Goal: Find specific page/section: Find specific page/section

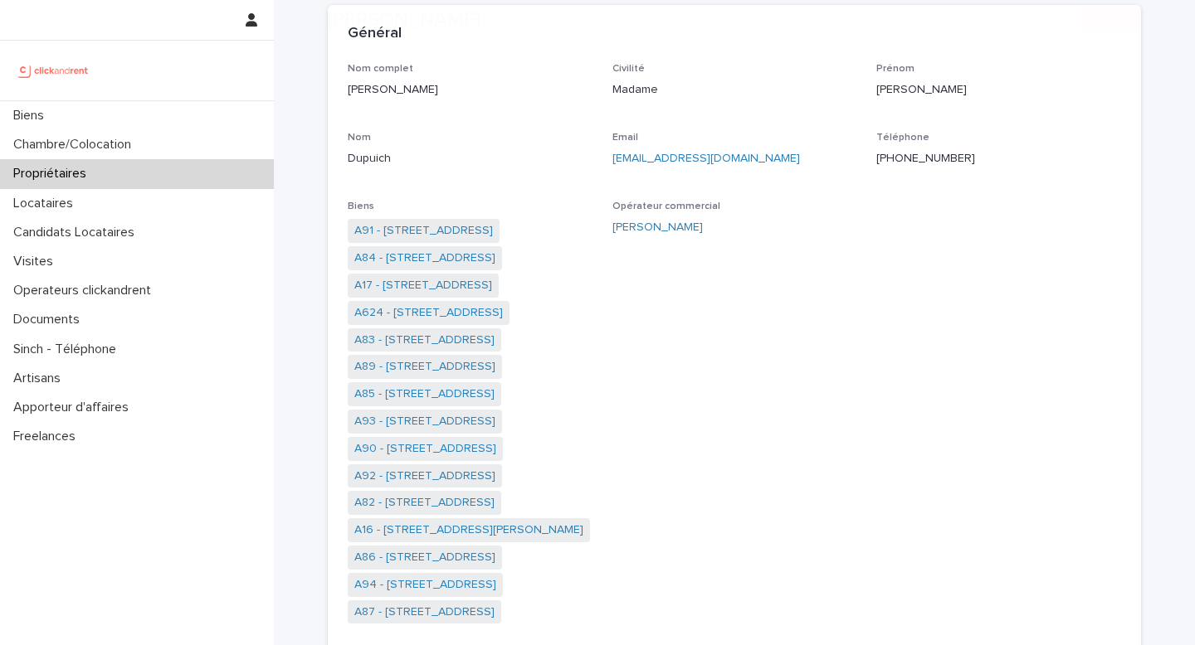
scroll to position [129, 0]
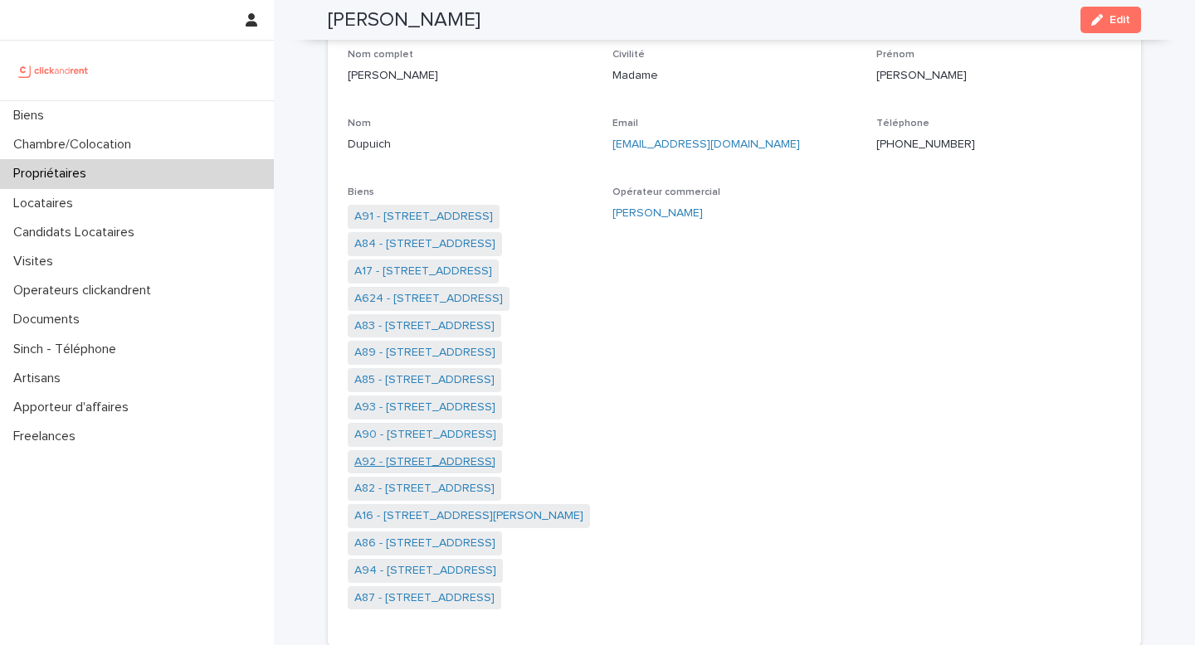
click at [432, 461] on link "A92 - [STREET_ADDRESS]" at bounding box center [424, 462] width 141 height 17
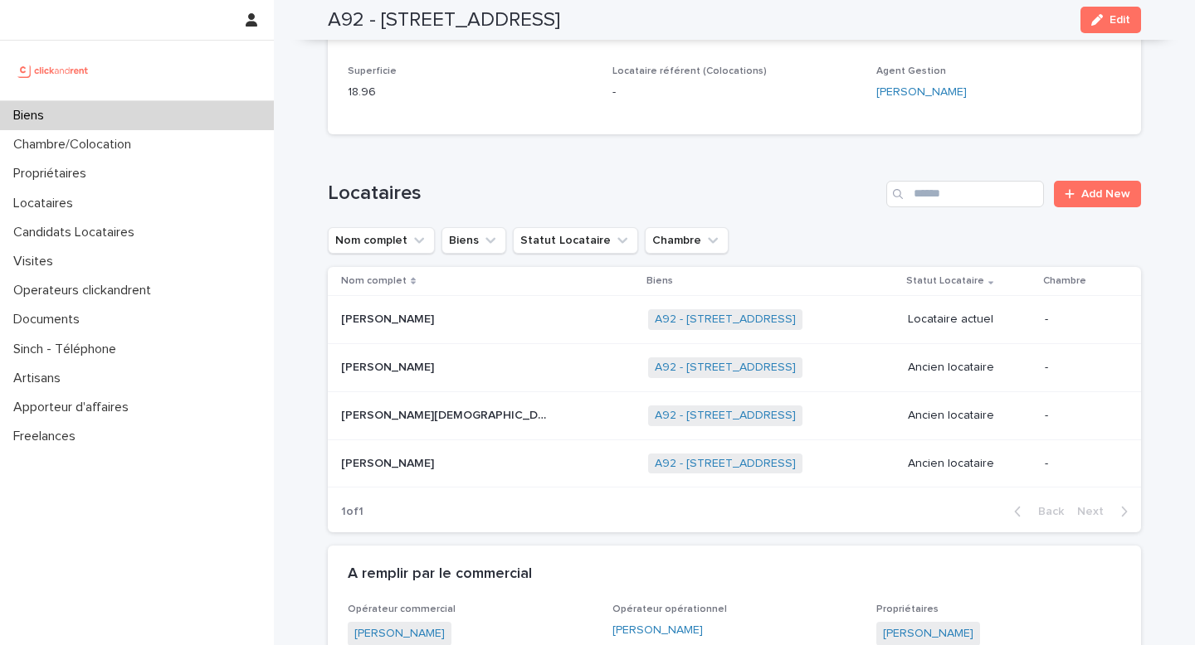
scroll to position [461, 0]
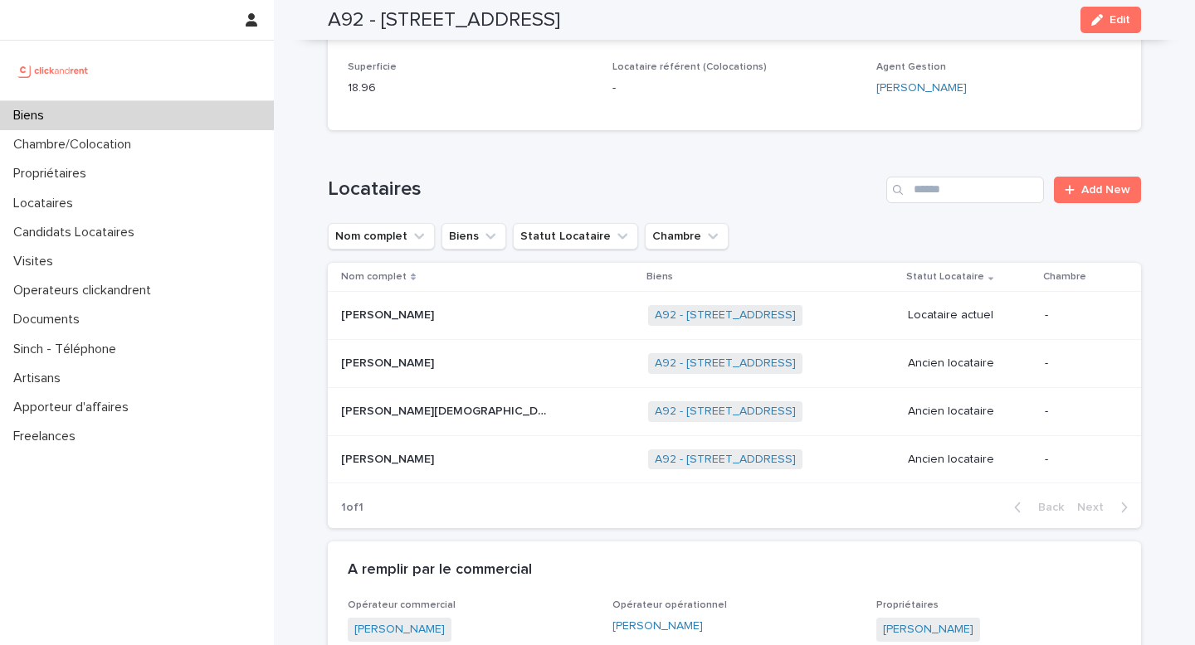
click at [377, 318] on p "[PERSON_NAME]" at bounding box center [389, 313] width 96 height 17
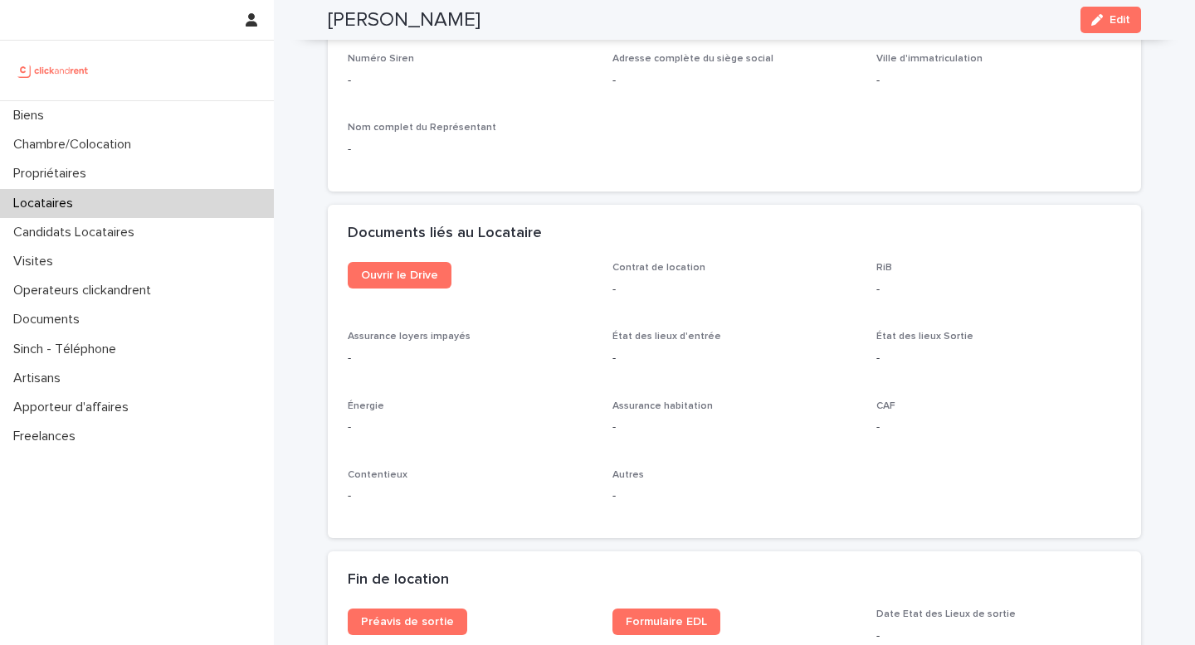
scroll to position [1741, 0]
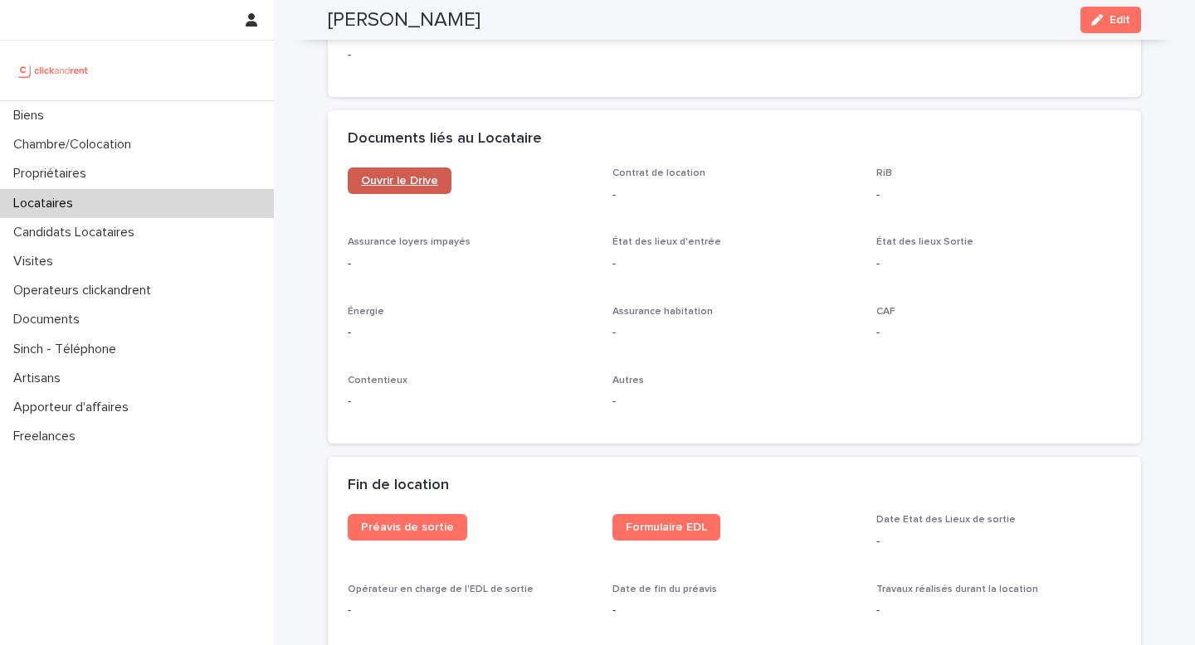
click at [404, 174] on link "Ouvrir le Drive" at bounding box center [400, 181] width 104 height 27
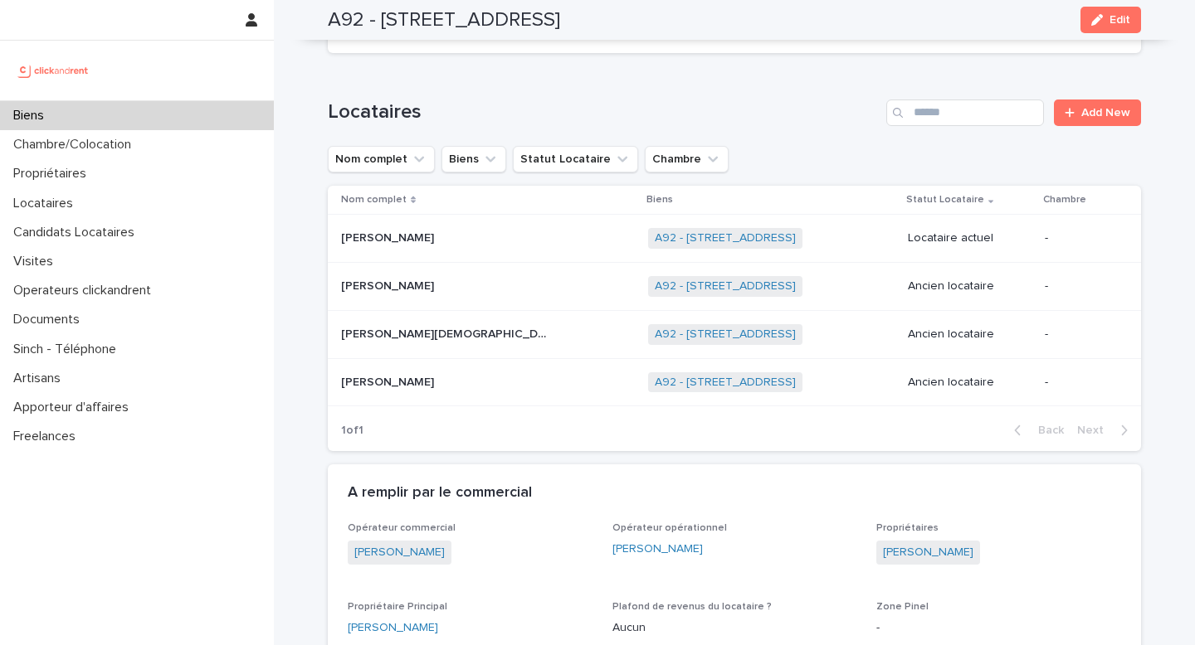
scroll to position [543, 0]
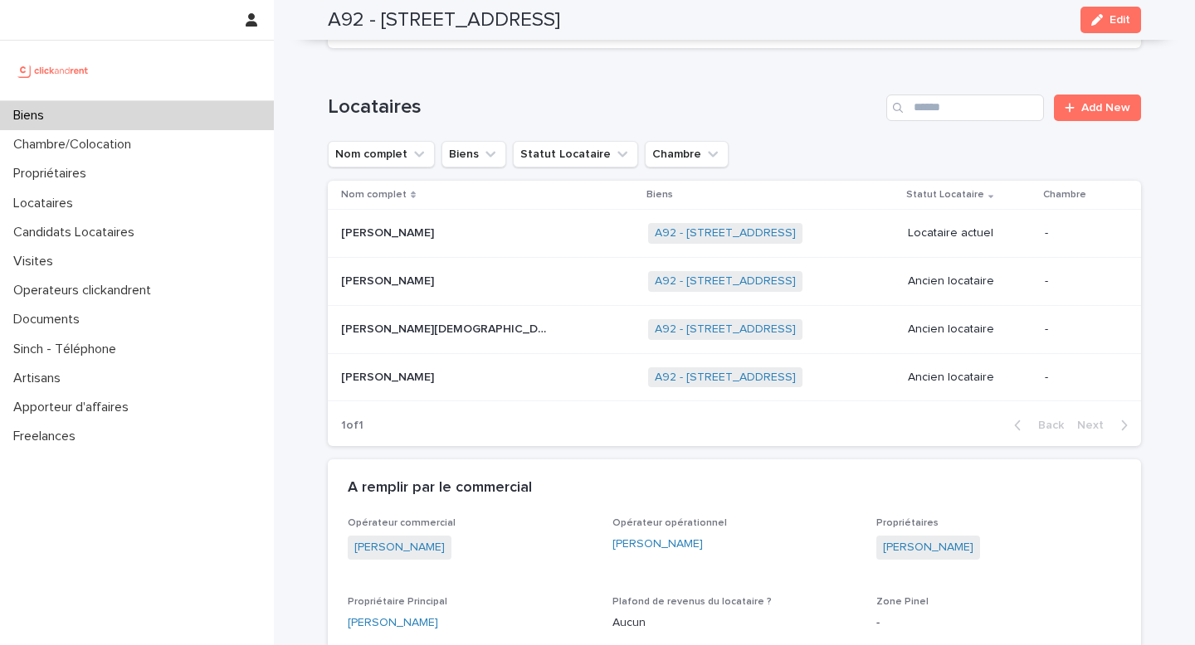
click at [366, 377] on p "[PERSON_NAME]" at bounding box center [389, 375] width 96 height 17
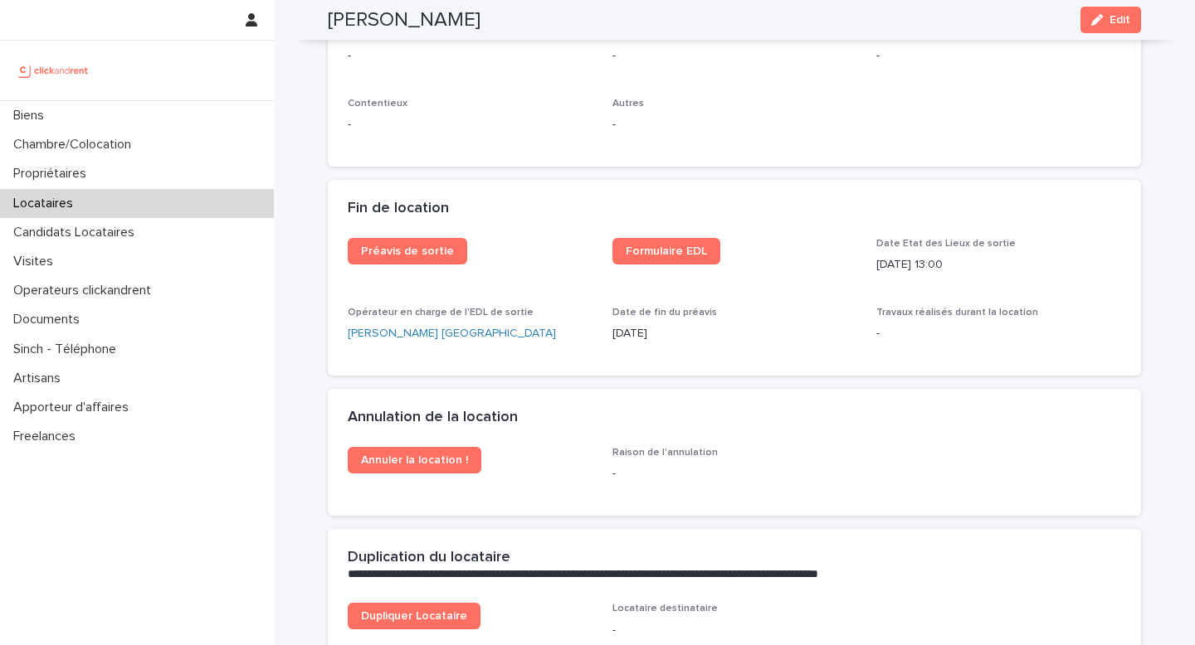
scroll to position [1550, 0]
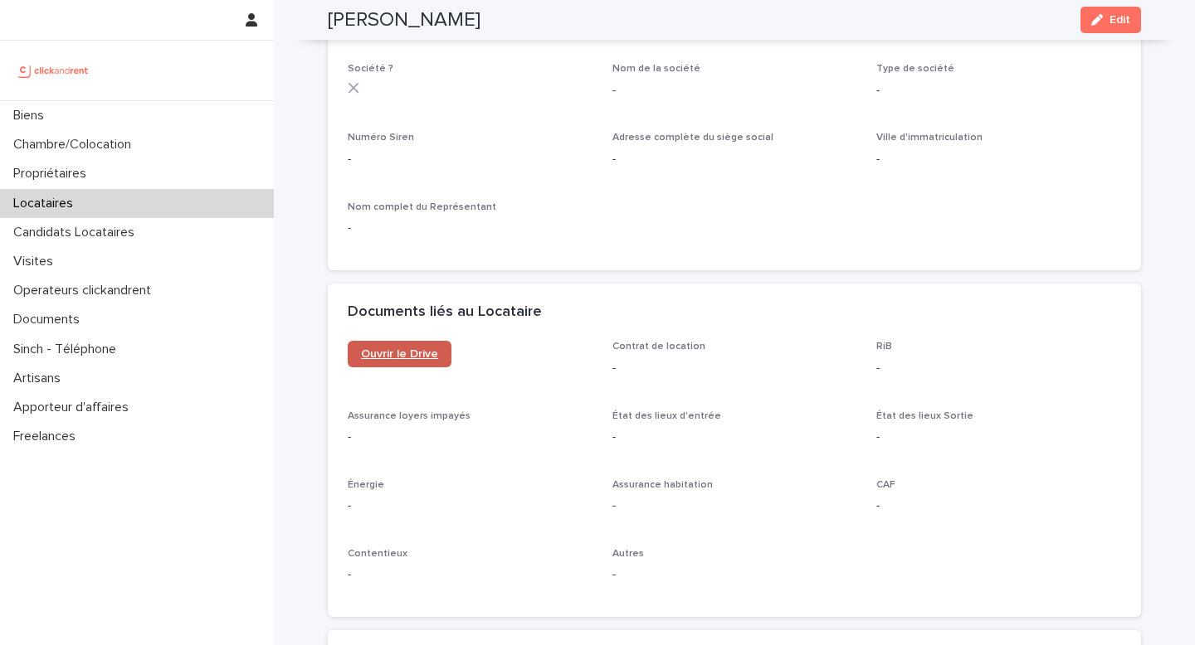
click at [387, 360] on span "Ouvrir le Drive" at bounding box center [399, 354] width 77 height 12
